Goal: Check status

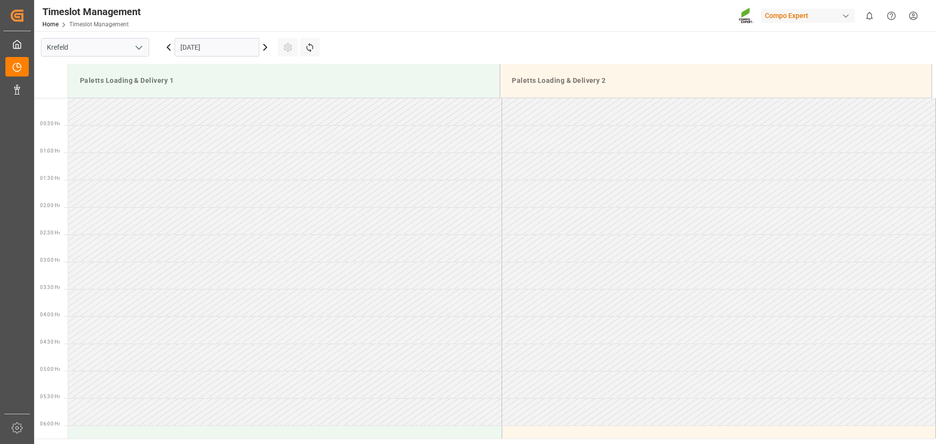
scroll to position [703, 0]
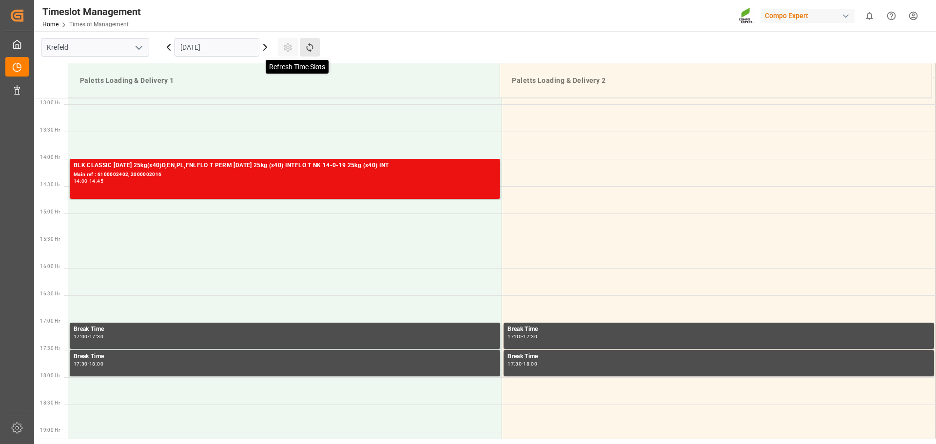
click at [310, 51] on icon at bounding box center [309, 47] width 7 height 9
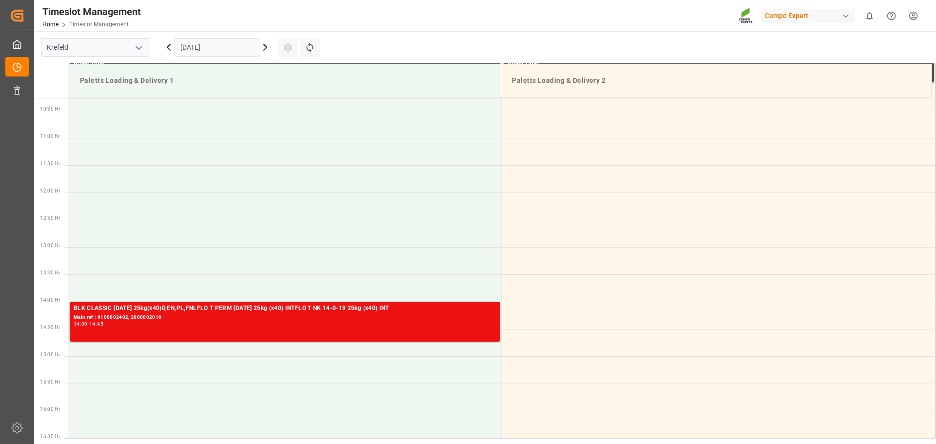
scroll to position [600, 0]
